Goal: Answer question/provide support

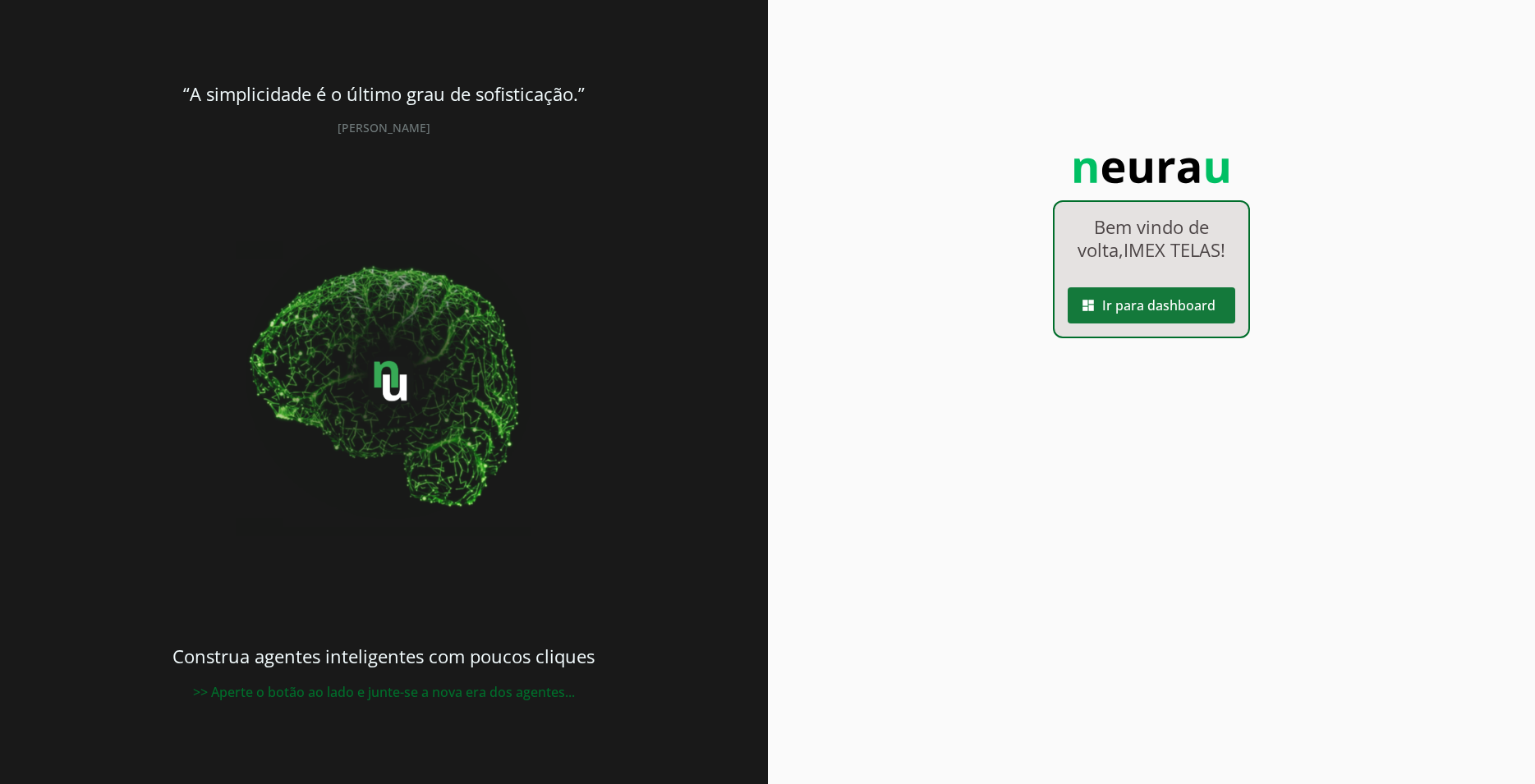
click at [1173, 310] on span at bounding box center [1152, 305] width 168 height 40
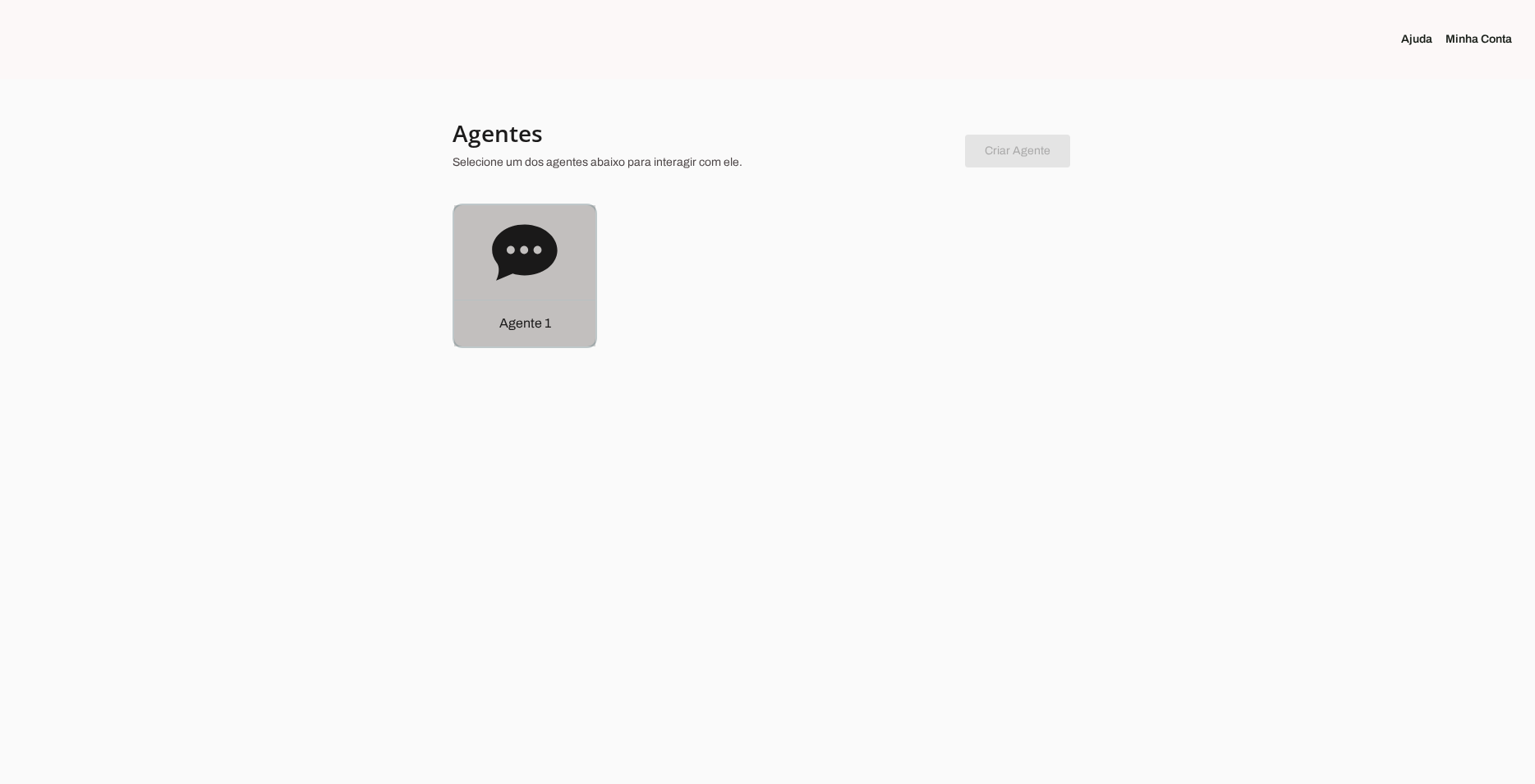
click at [467, 264] on div "Agente 1" at bounding box center [524, 275] width 141 height 141
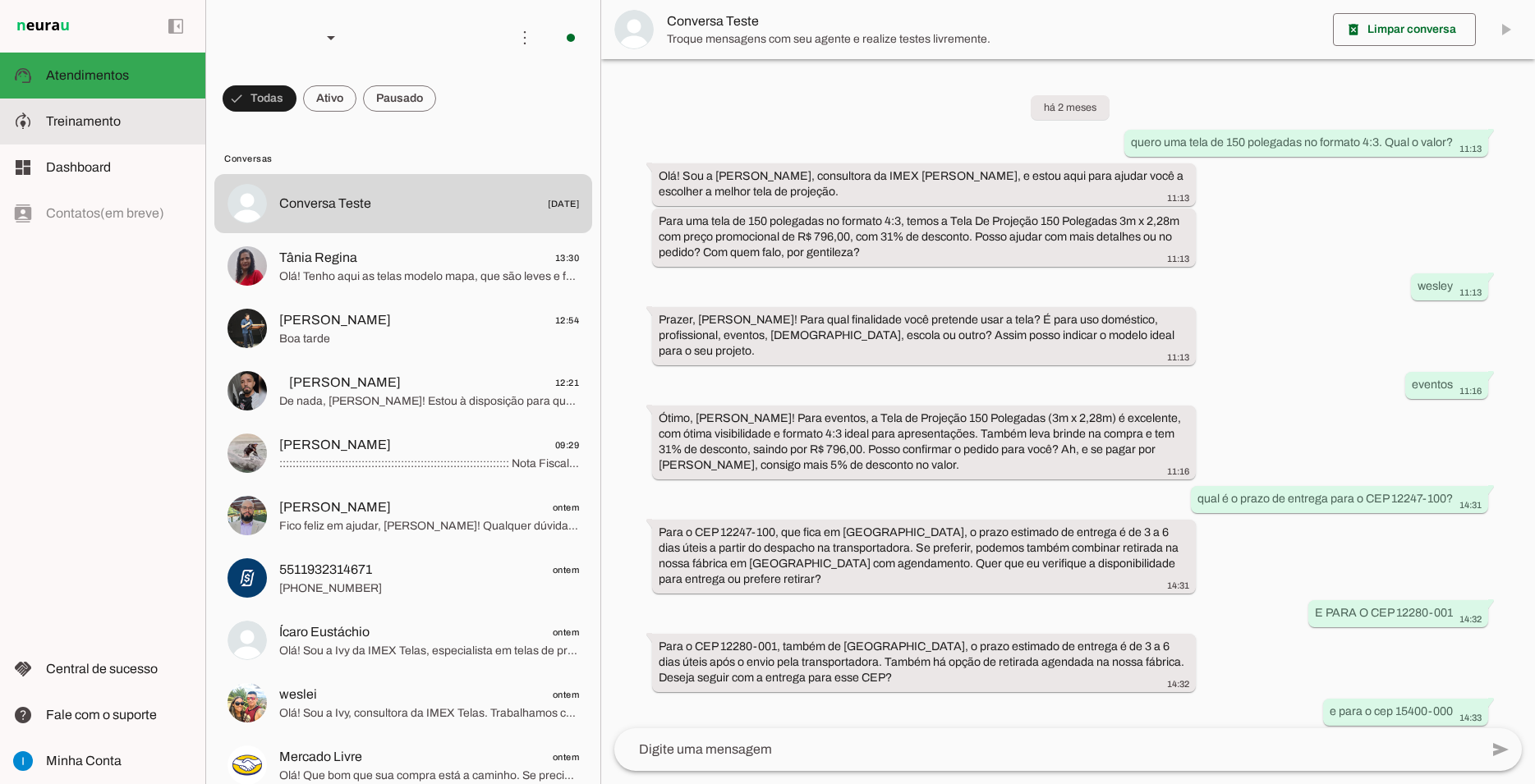
scroll to position [749, 0]
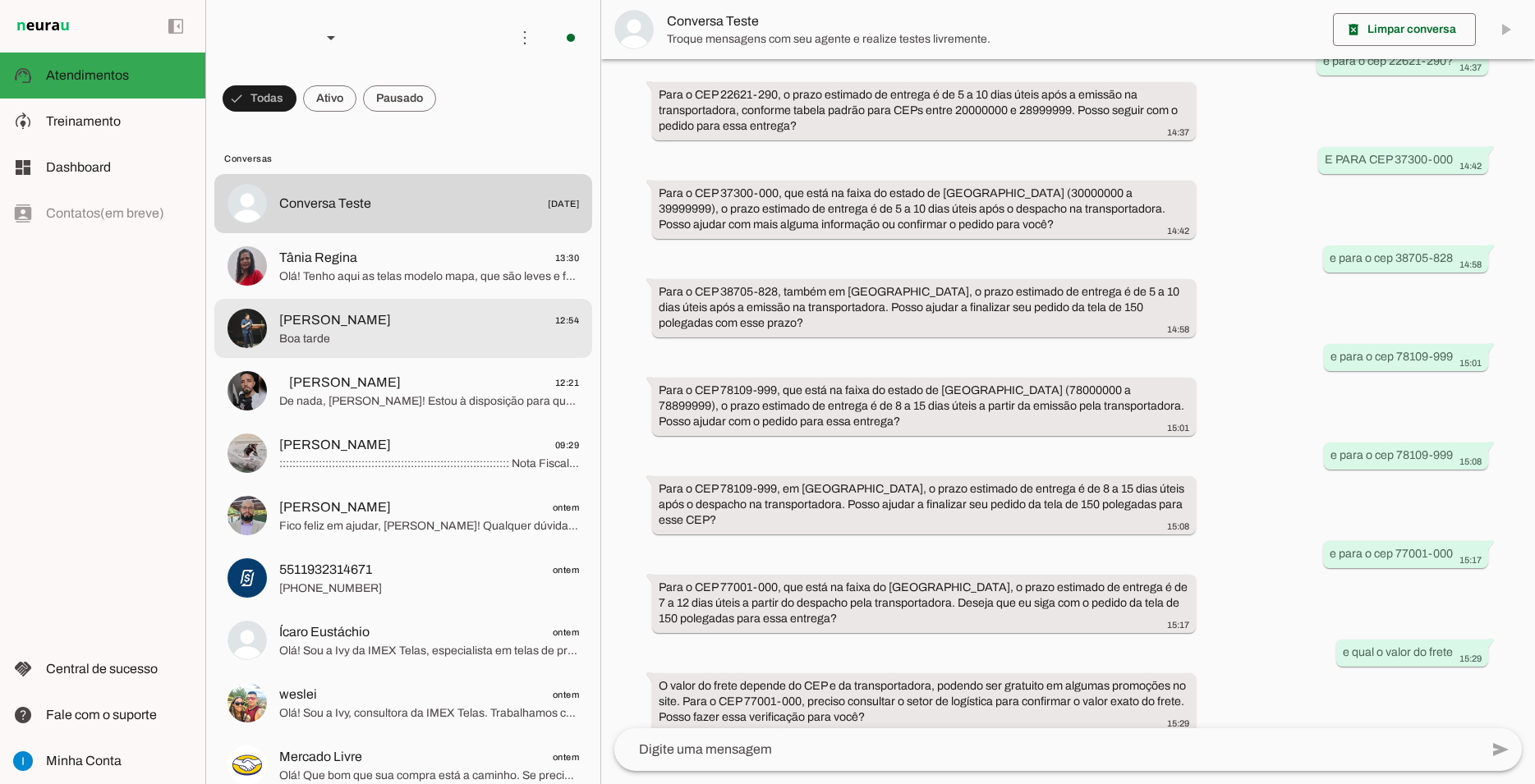
click at [333, 310] on span "[PERSON_NAME]" at bounding box center [334, 320] width 111 height 19
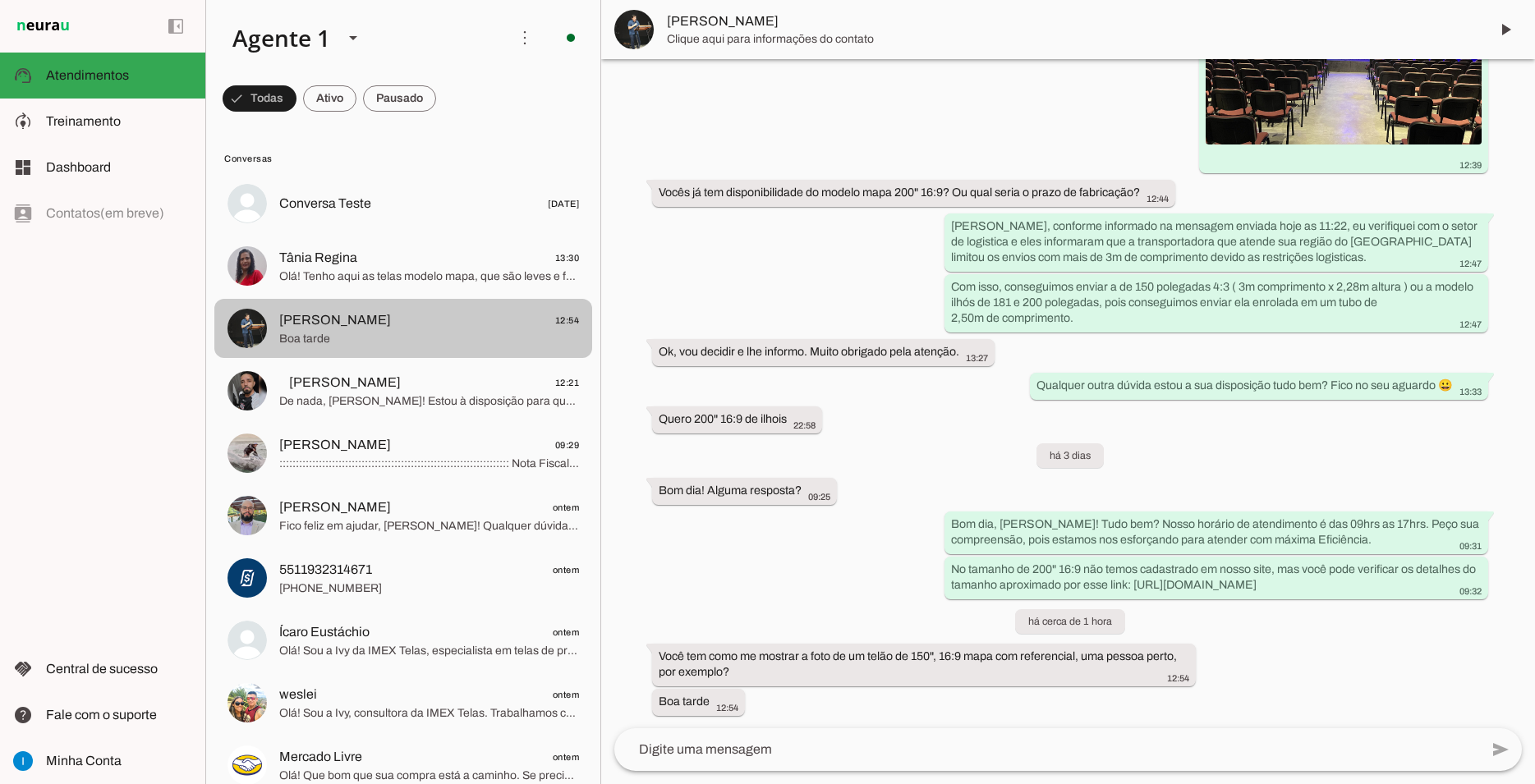
scroll to position [7128, 0]
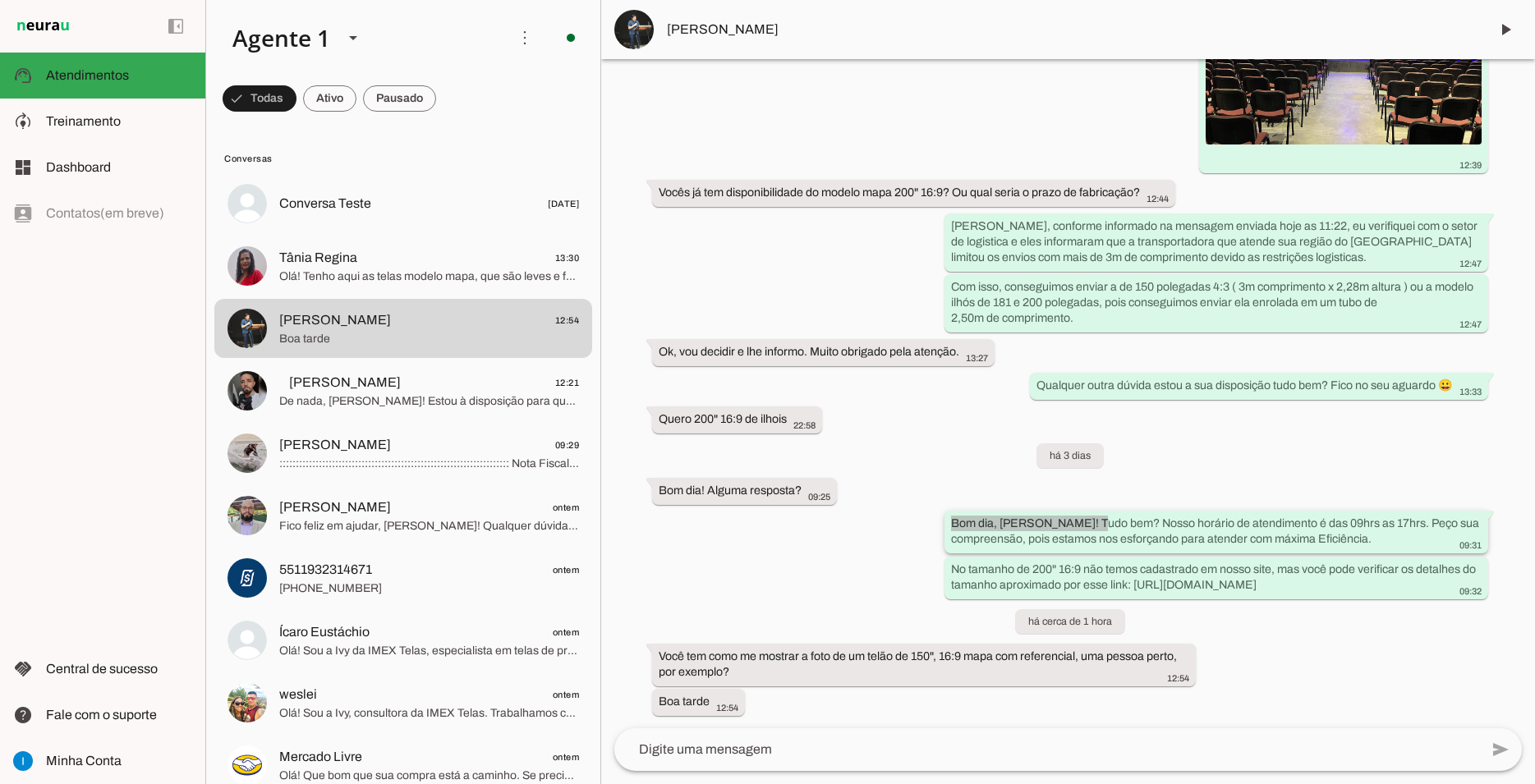
drag, startPoint x: 942, startPoint y: 507, endPoint x: 1087, endPoint y: 506, distance: 145.0
click at [1087, 506] on div "Agente ativado há 5 dias Bem vindo! Como posso lhe ajudar? 12:35 Olá! Eu sou a …" at bounding box center [1067, 393] width 933 height 669
copy whatsapp-message-bubble "Bom dia, [PERSON_NAME]! Tudo bem?"
click at [850, 750] on textarea at bounding box center [1047, 749] width 865 height 19
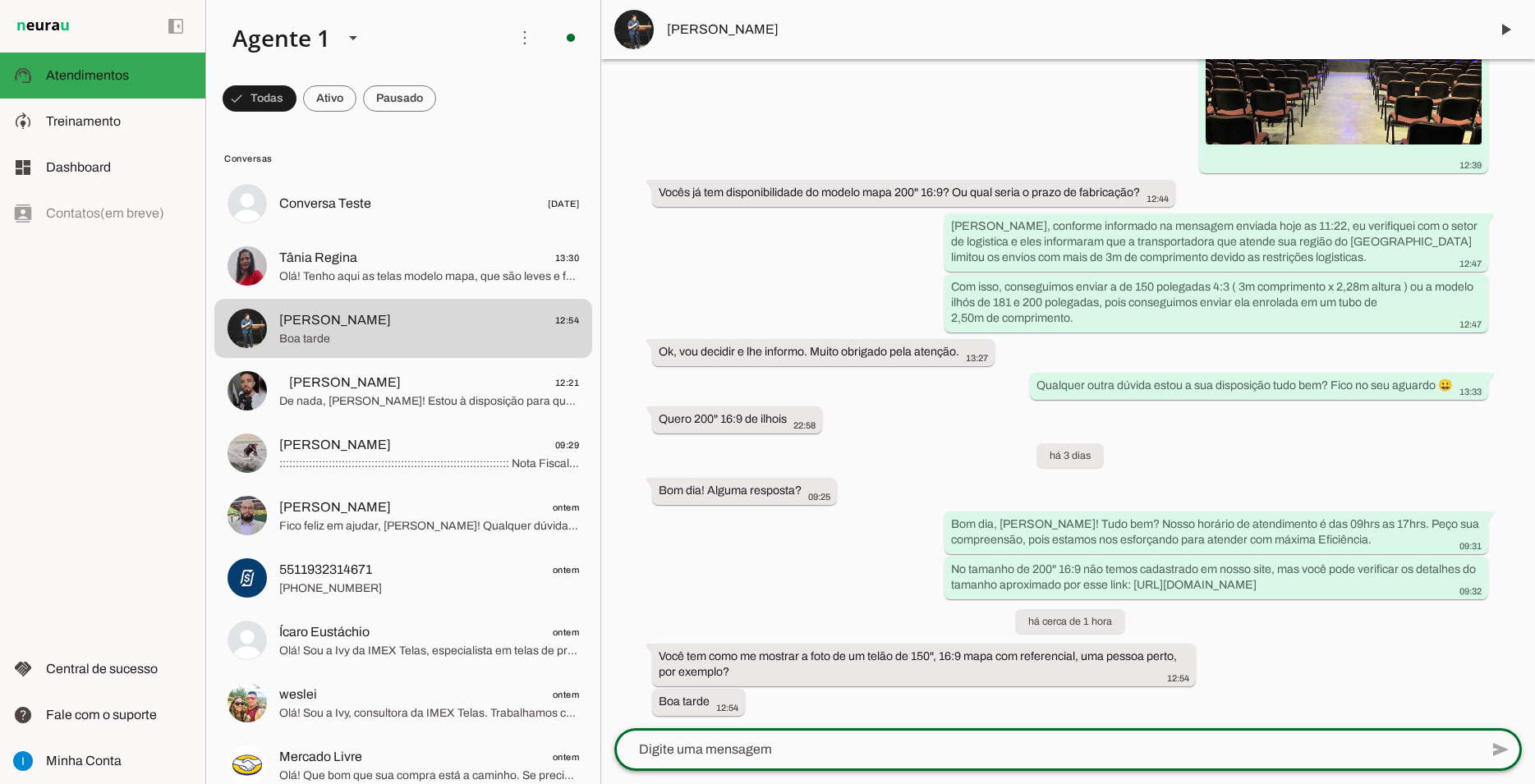
paste textarea "Bom dia, [PERSON_NAME]! Tudo bem?"
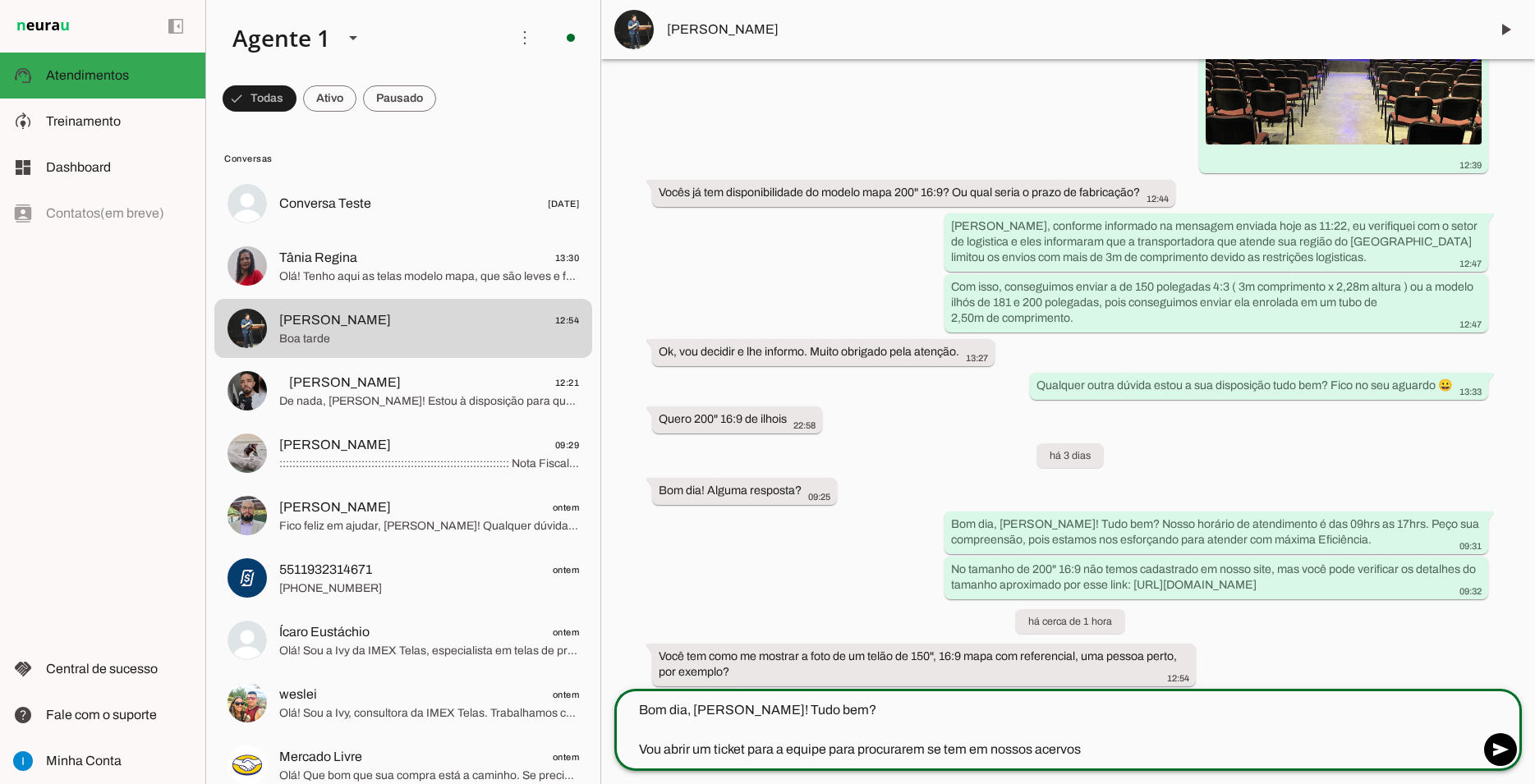
click at [1107, 737] on textarea "Bom dia, [PERSON_NAME]! Tudo bem? Vou abrir um ticket para a equipe para procur…" at bounding box center [1047, 730] width 865 height 59
click at [1112, 743] on textarea "Bom dia, [PERSON_NAME]! Tudo bem? Vou abrir um ticket para a equipe para procur…" at bounding box center [1047, 730] width 865 height 59
drag, startPoint x: 830, startPoint y: 750, endPoint x: 859, endPoint y: 752, distance: 29.1
click at [859, 752] on textarea "Bom dia, [PERSON_NAME]! Tudo bem? Vou abrir um ticket para a equipe para procur…" at bounding box center [1047, 730] width 865 height 59
drag, startPoint x: 873, startPoint y: 752, endPoint x: 895, endPoint y: 752, distance: 22.0
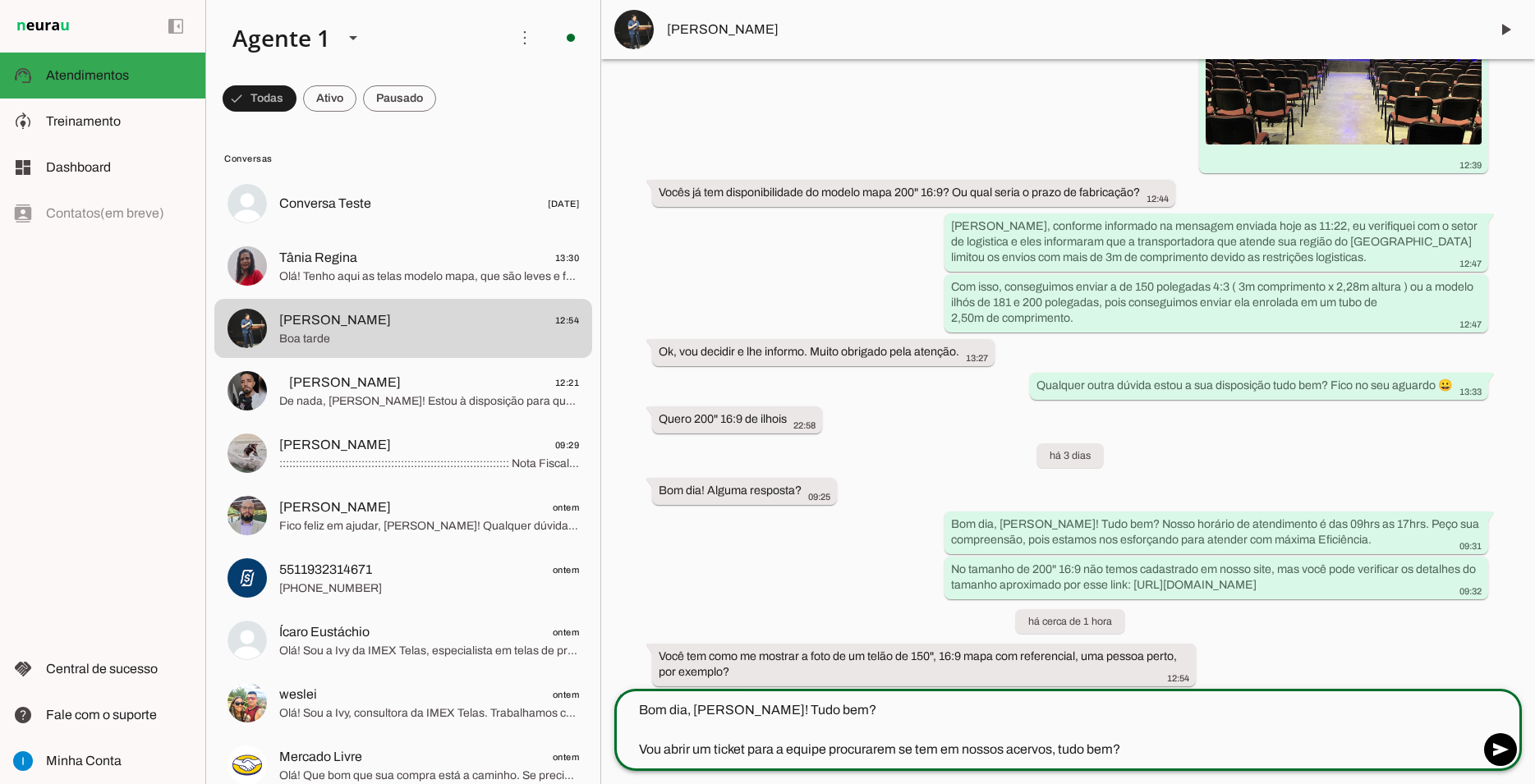
click at [895, 752] on textarea "Bom dia, [PERSON_NAME]! Tudo bem? Vou abrir um ticket para a equipe procurarem …" at bounding box center [1047, 730] width 865 height 59
drag, startPoint x: 895, startPoint y: 752, endPoint x: 829, endPoint y: 749, distance: 66.1
click at [829, 749] on textarea "Bom dia, [PERSON_NAME]! Tudo bem? Vou abrir um ticket para a equipe procurarem …" at bounding box center [1047, 730] width 865 height 59
type textarea "Bom dia, [PERSON_NAME]! Tudo bem? Vou abrir um ticket para a equipe verificar s…"
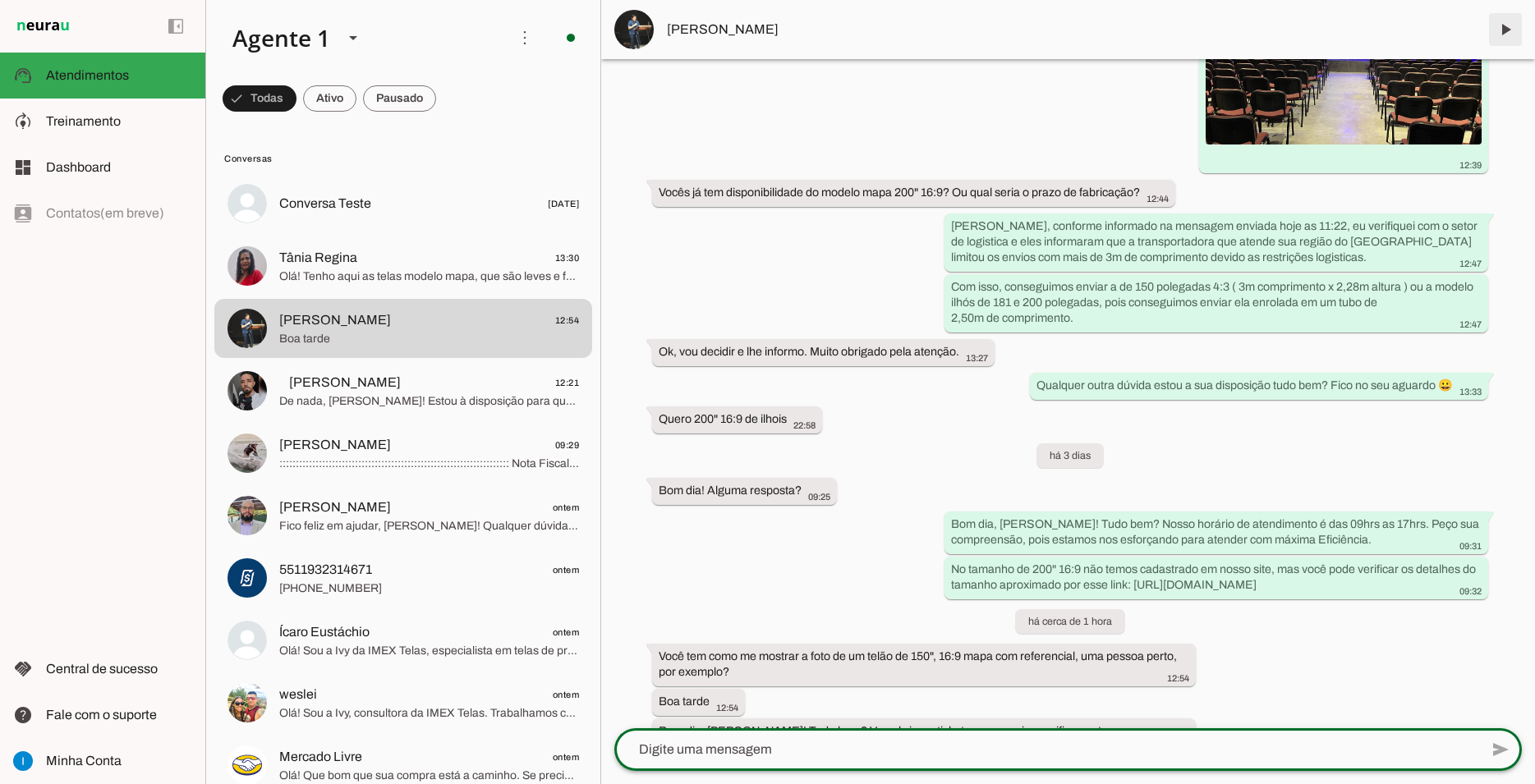
click at [1507, 21] on span at bounding box center [1505, 29] width 40 height 40
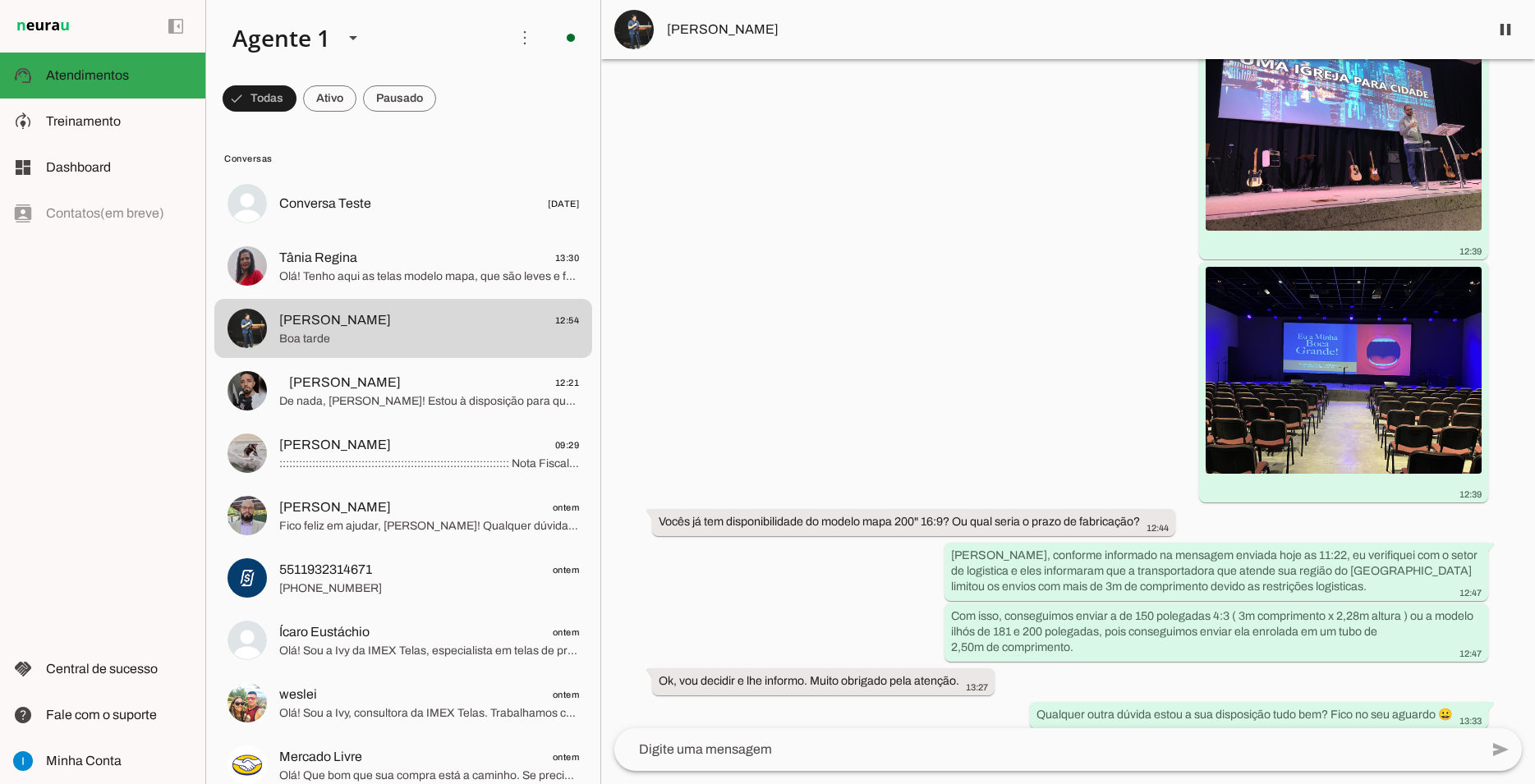
scroll to position [7229, 0]
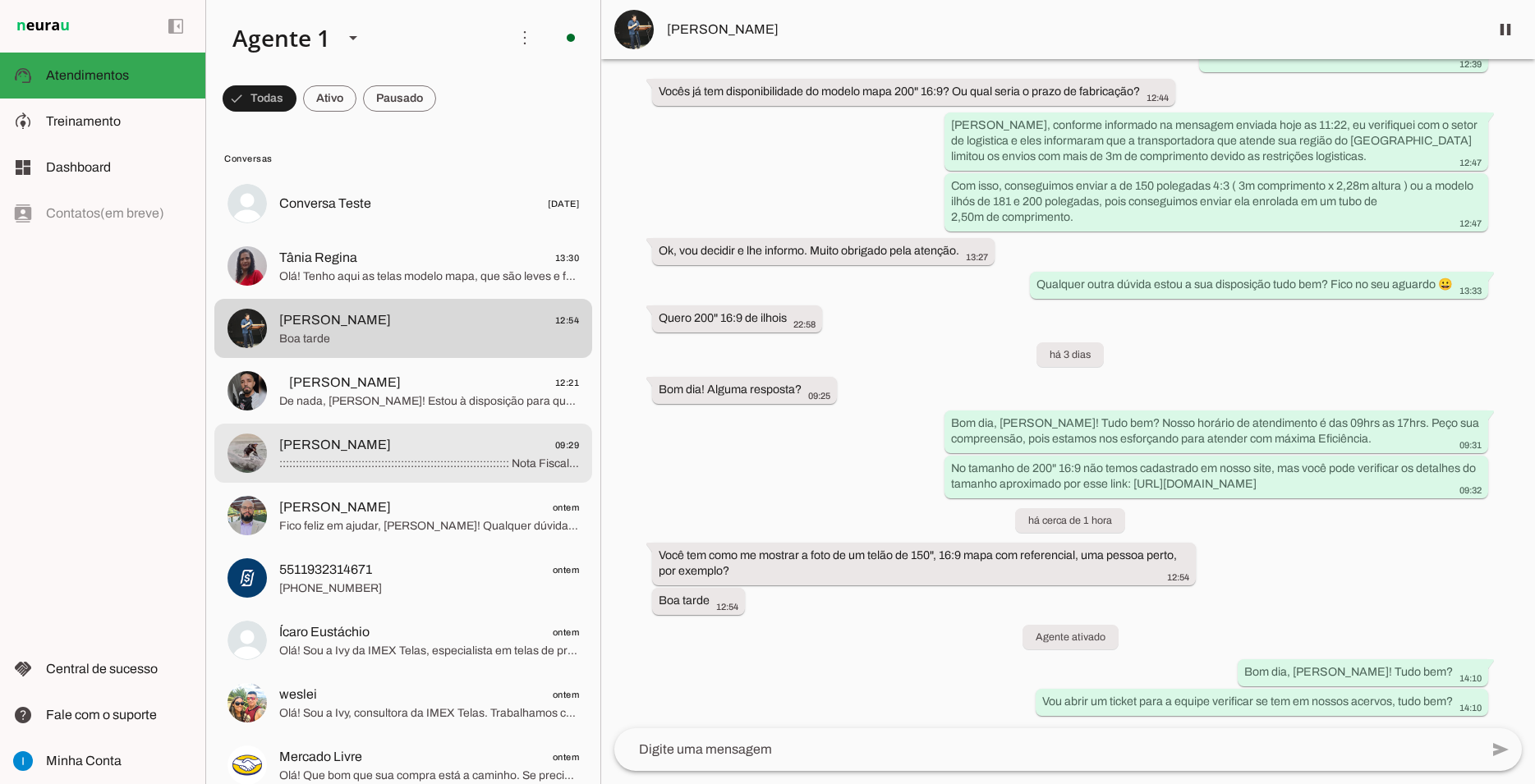
click at [412, 435] on span "[PERSON_NAME] 09:29" at bounding box center [428, 445] width 299 height 20
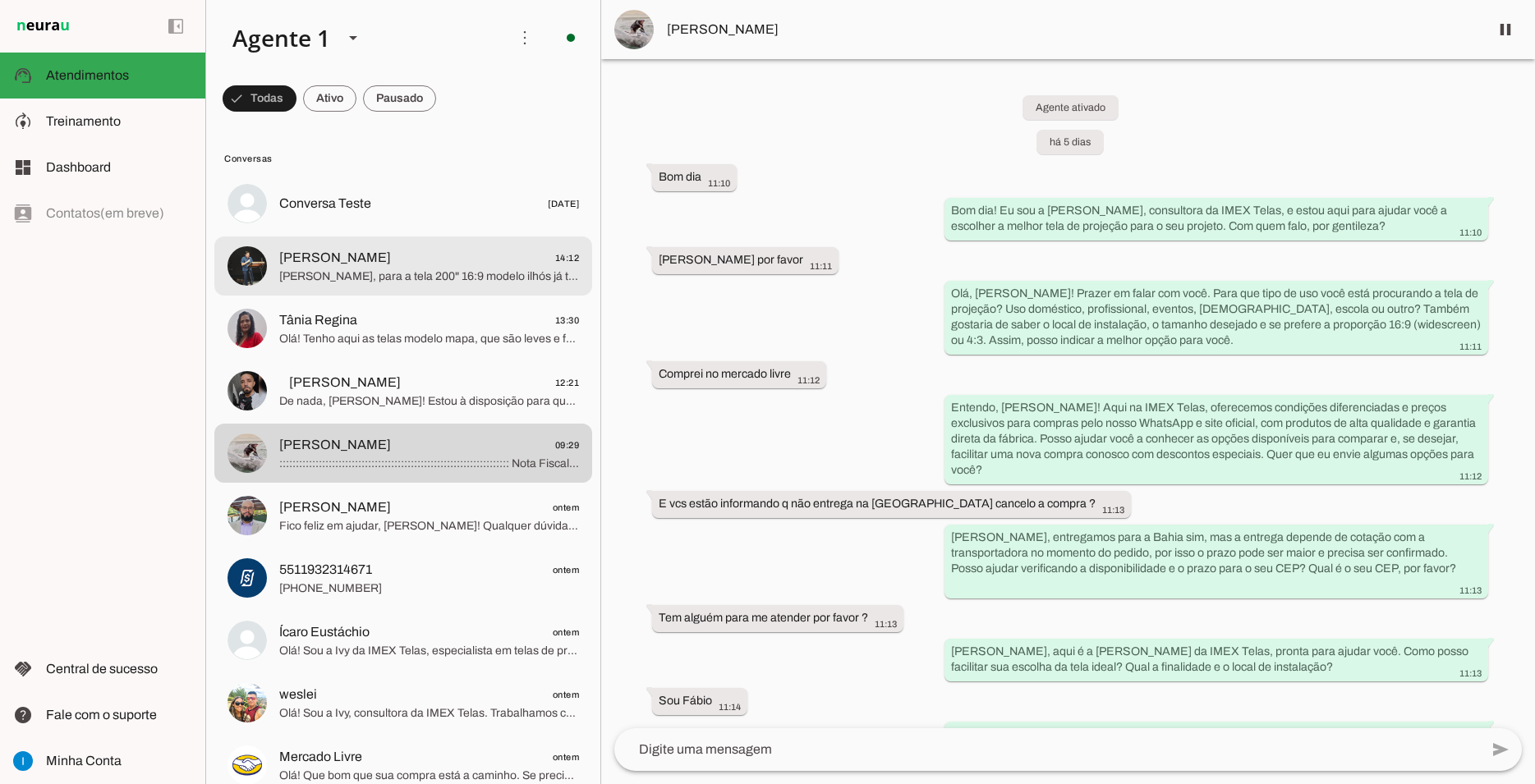
click at [395, 248] on span "[PERSON_NAME] 14:12" at bounding box center [428, 258] width 299 height 20
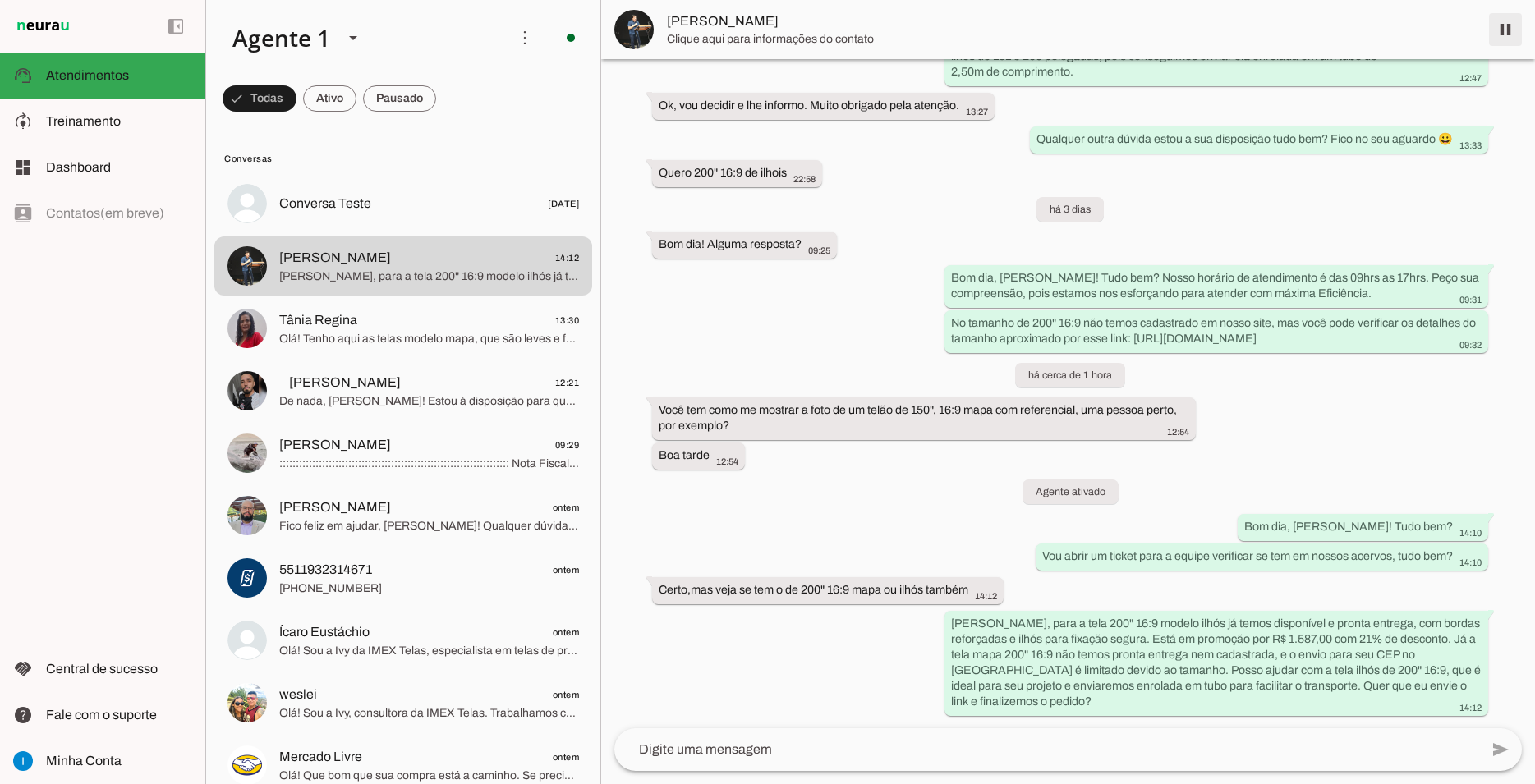
click at [1498, 27] on span at bounding box center [1505, 29] width 40 height 40
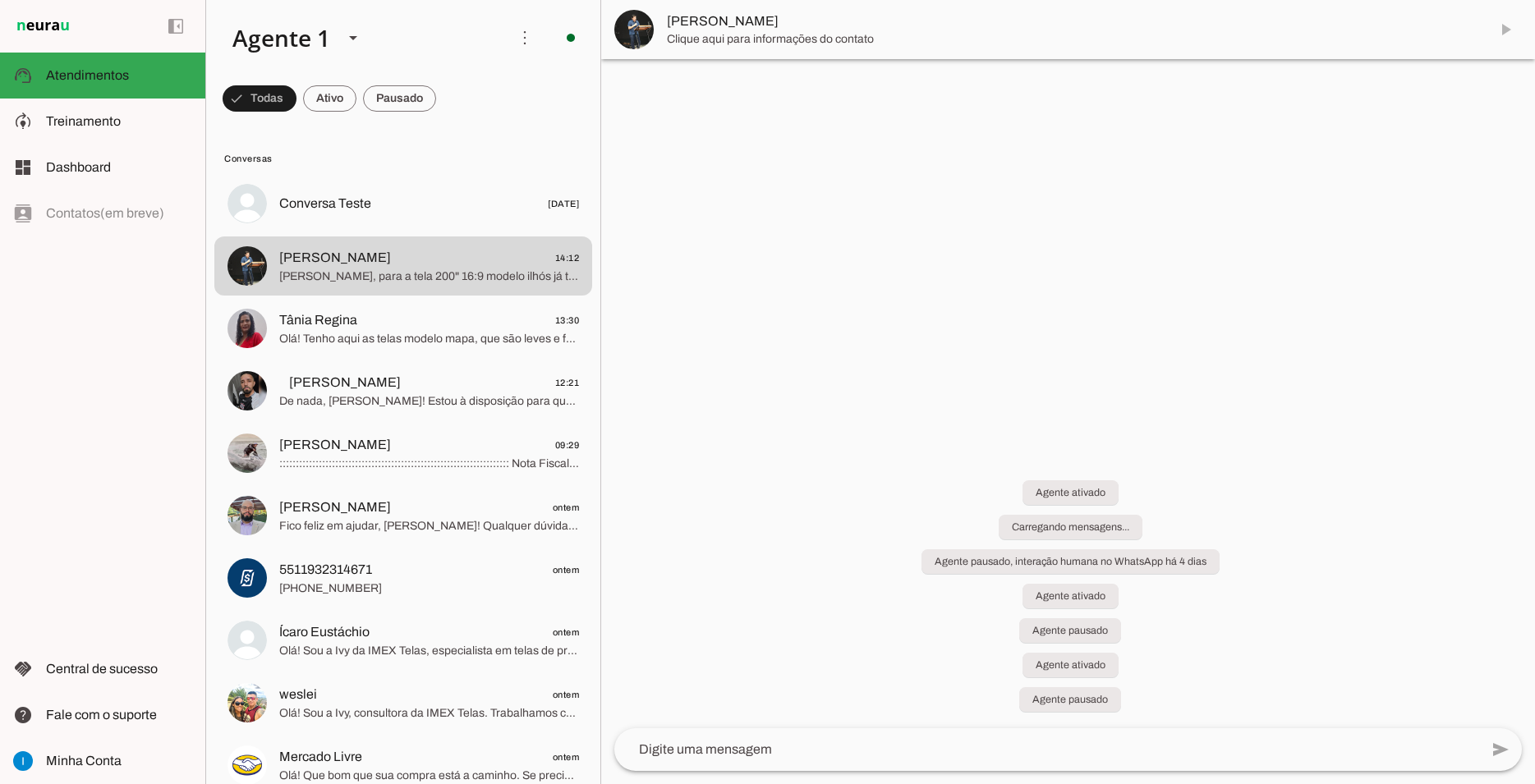
scroll to position [7413, 0]
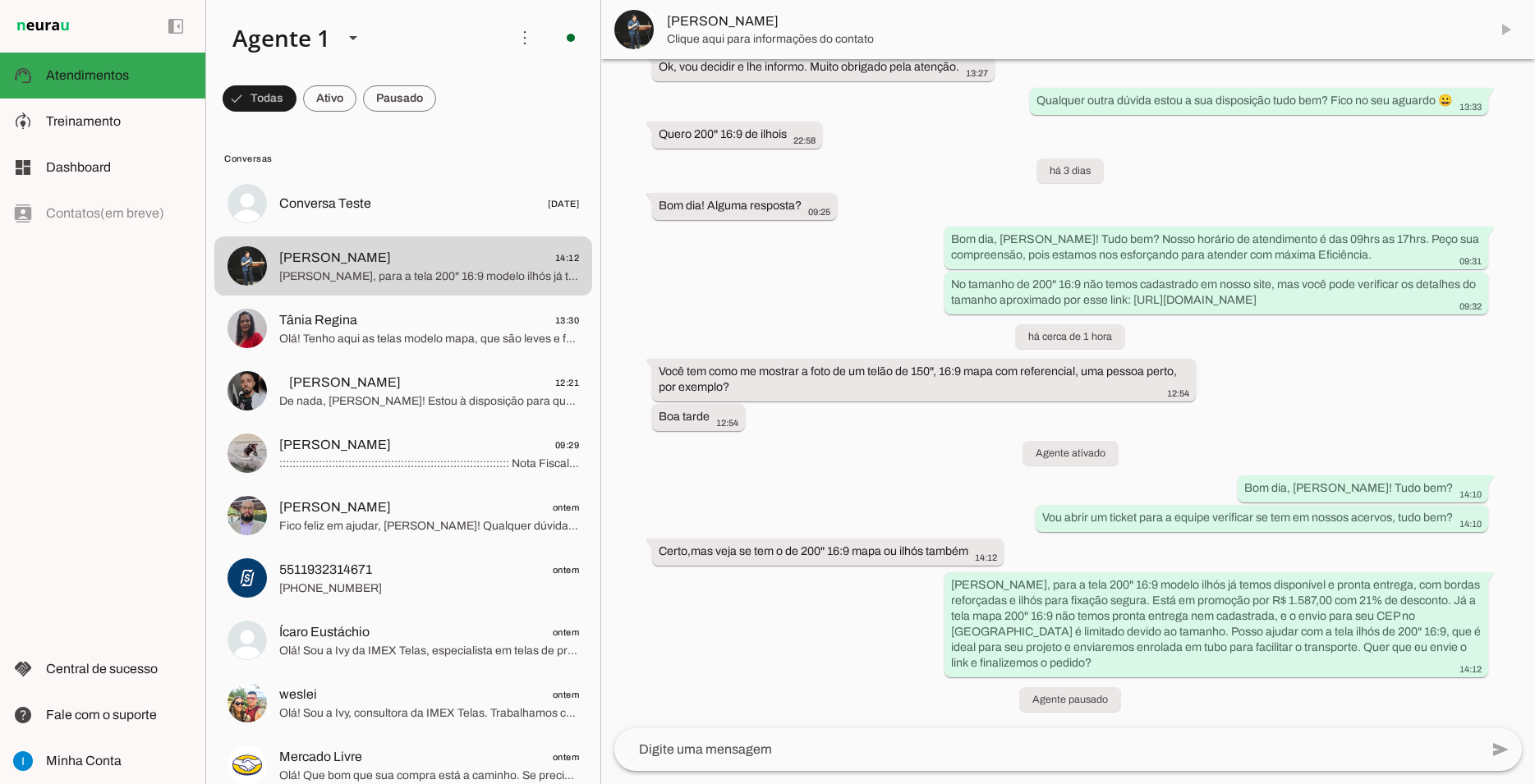
click at [1507, 32] on md-item "[PERSON_NAME]" at bounding box center [1067, 29] width 933 height 59
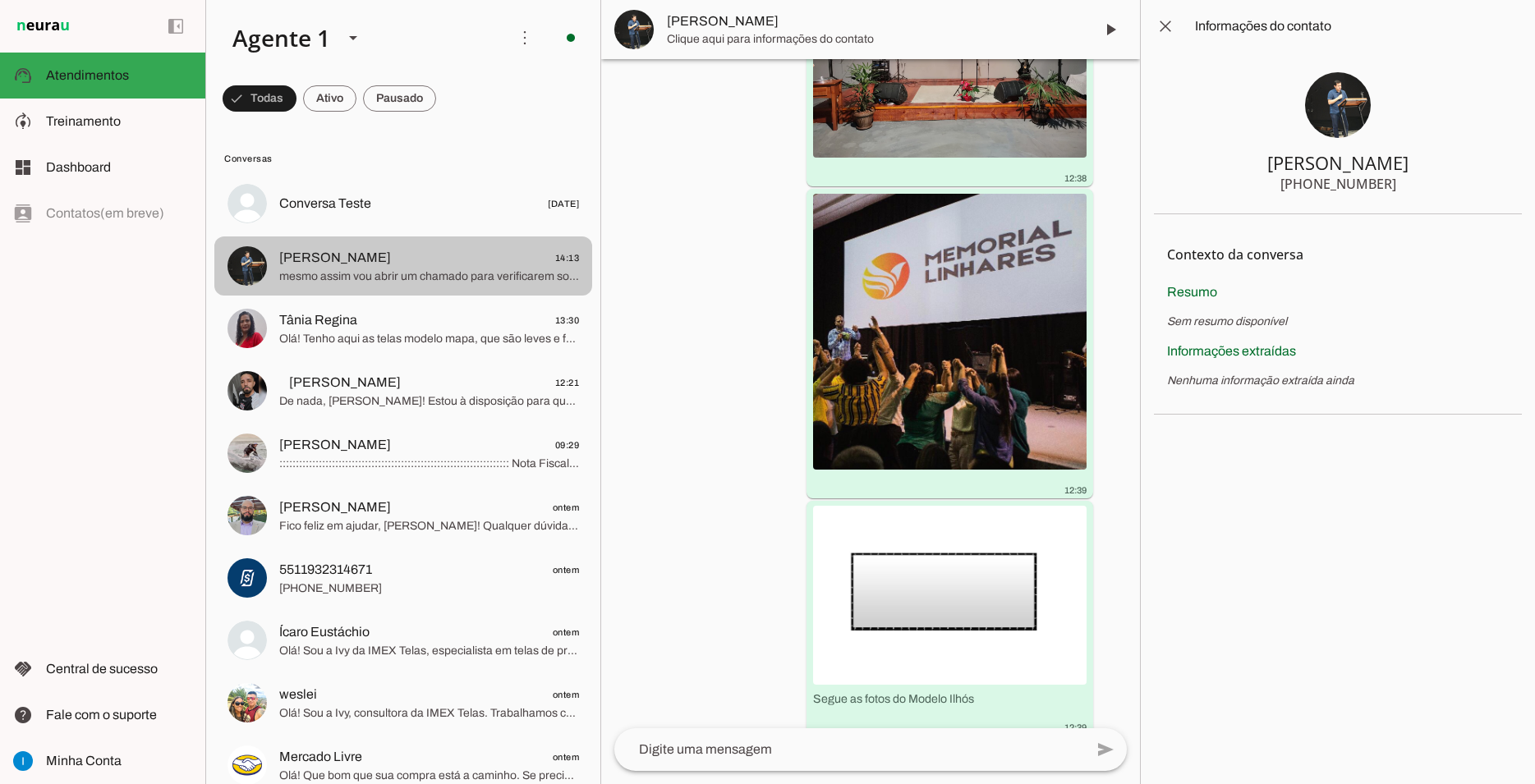
click at [414, 268] on span "mesmo assim vou abrir um chamado para verificarem sobre a tela mapa de 200" e i…" at bounding box center [428, 276] width 299 height 17
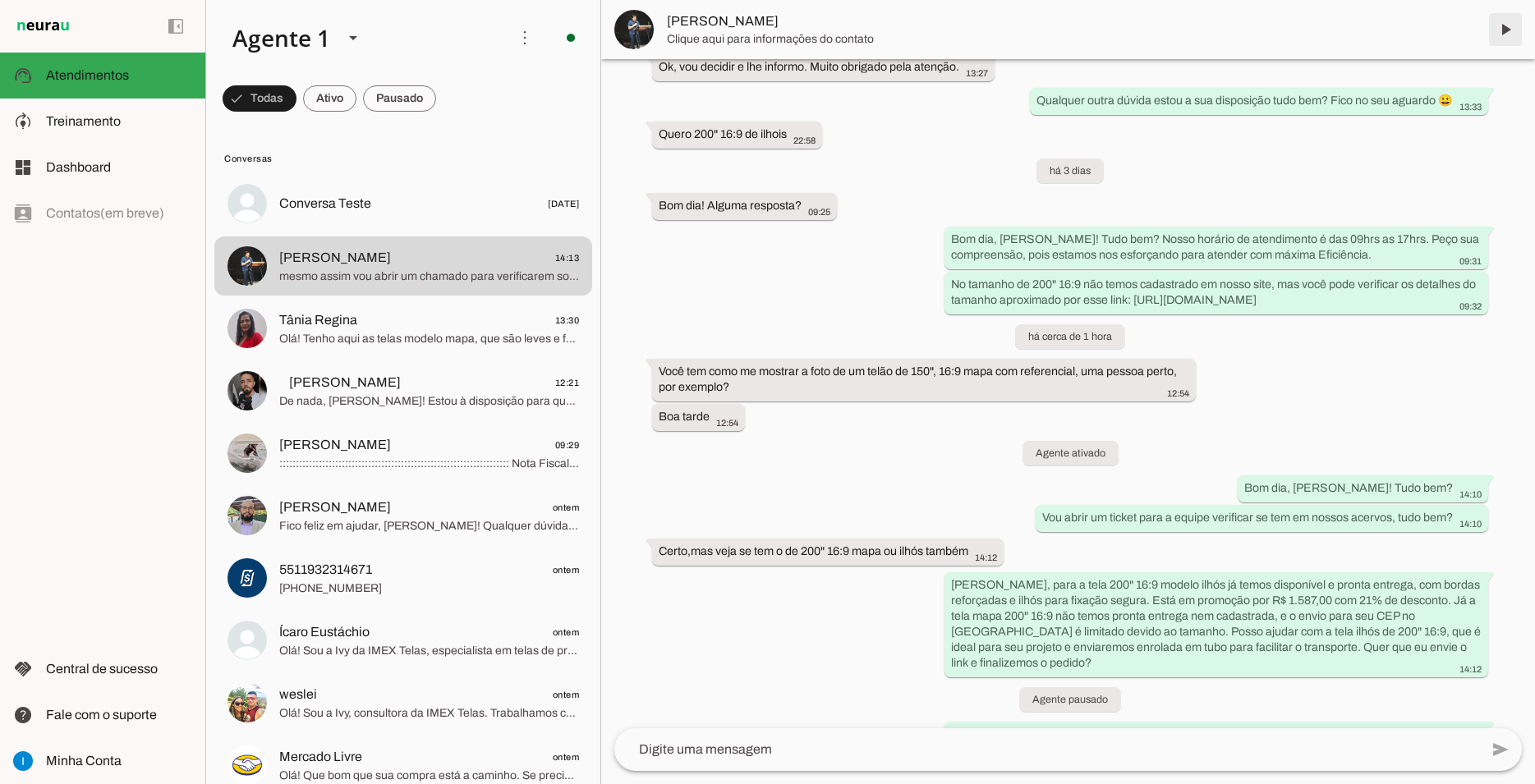
click at [1501, 38] on span at bounding box center [1505, 29] width 40 height 40
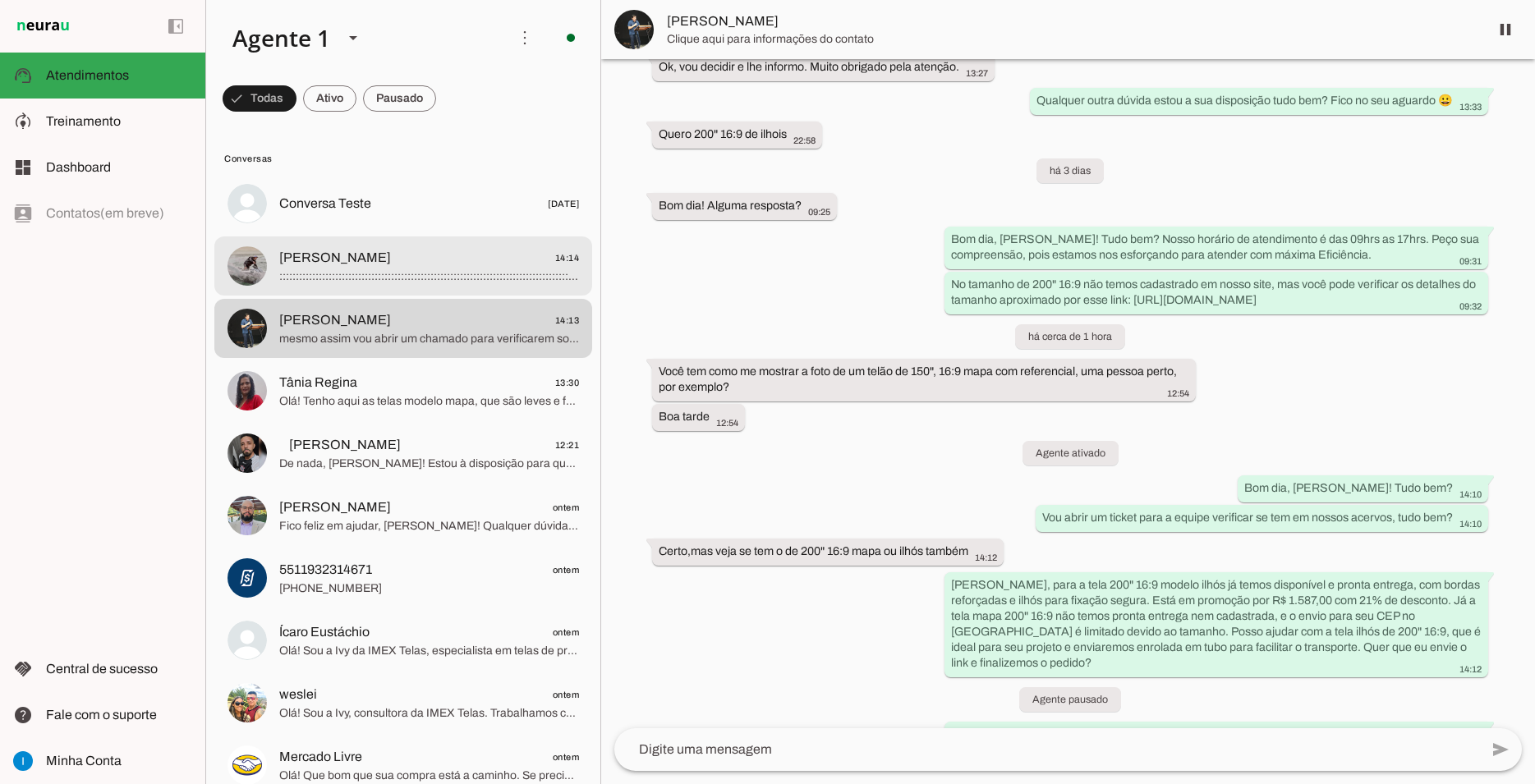
click at [356, 268] on span at bounding box center [428, 276] width 299 height 17
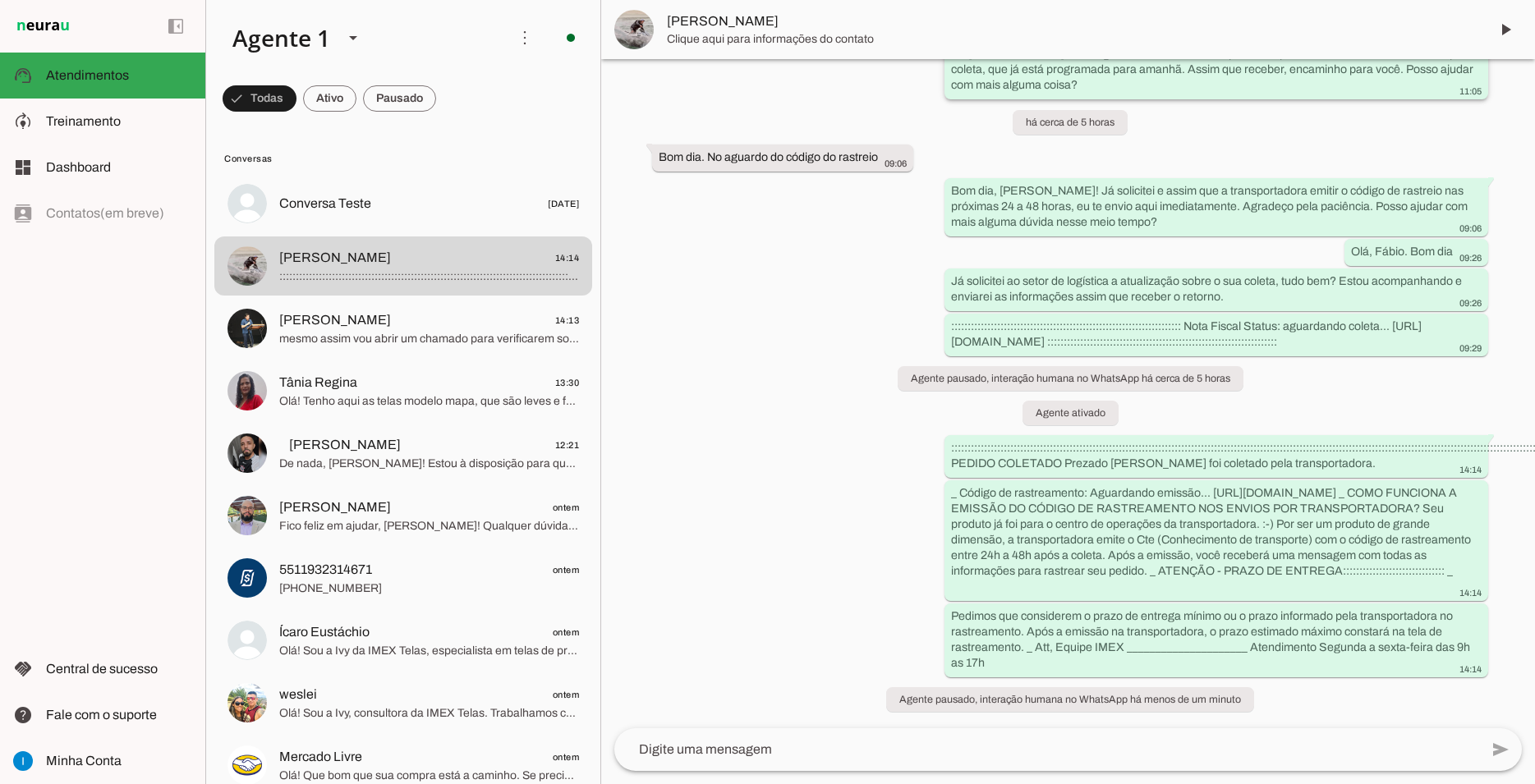
scroll to position [7339, 0]
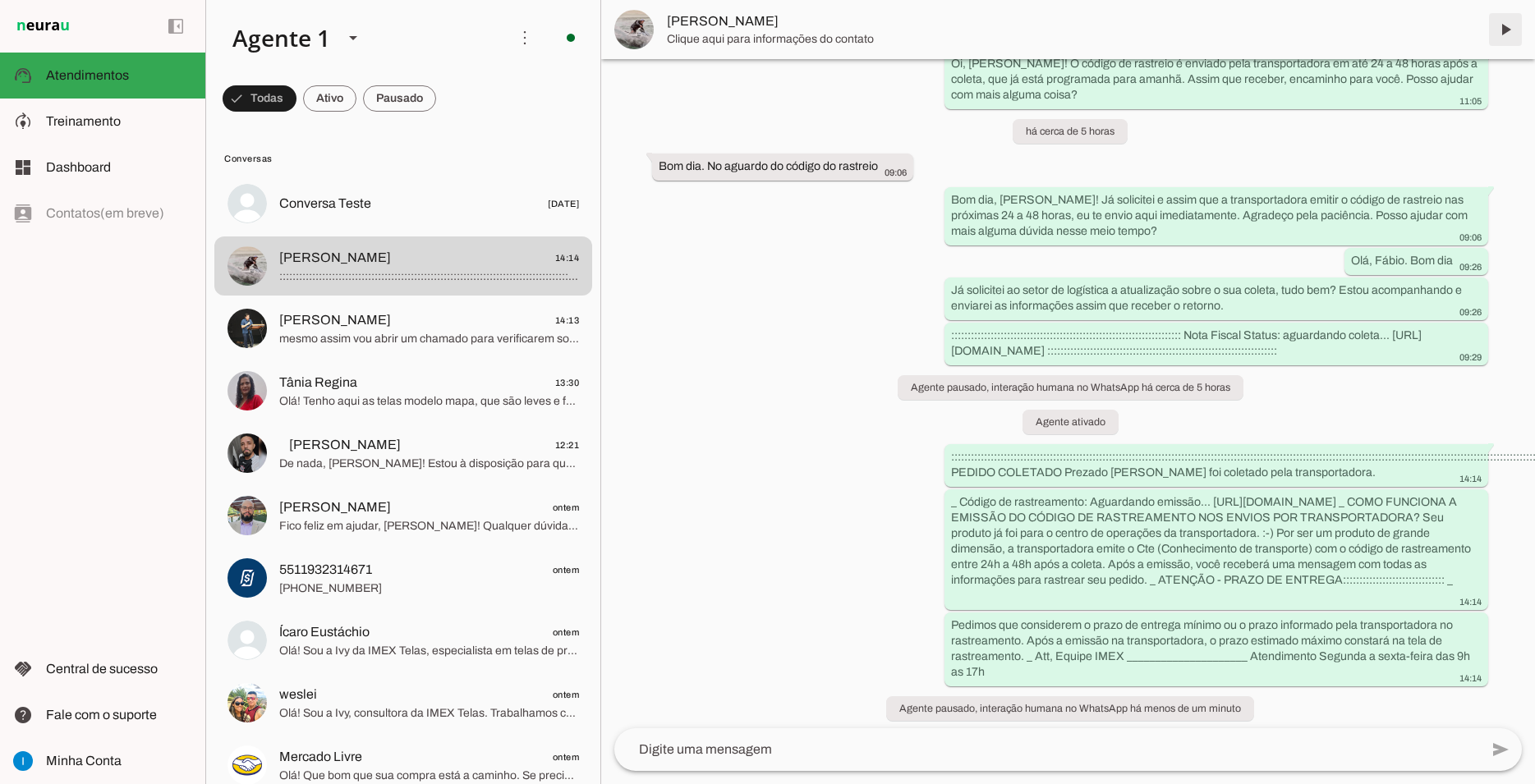
click at [1505, 41] on span at bounding box center [1505, 29] width 40 height 40
